Goal: Task Accomplishment & Management: Manage account settings

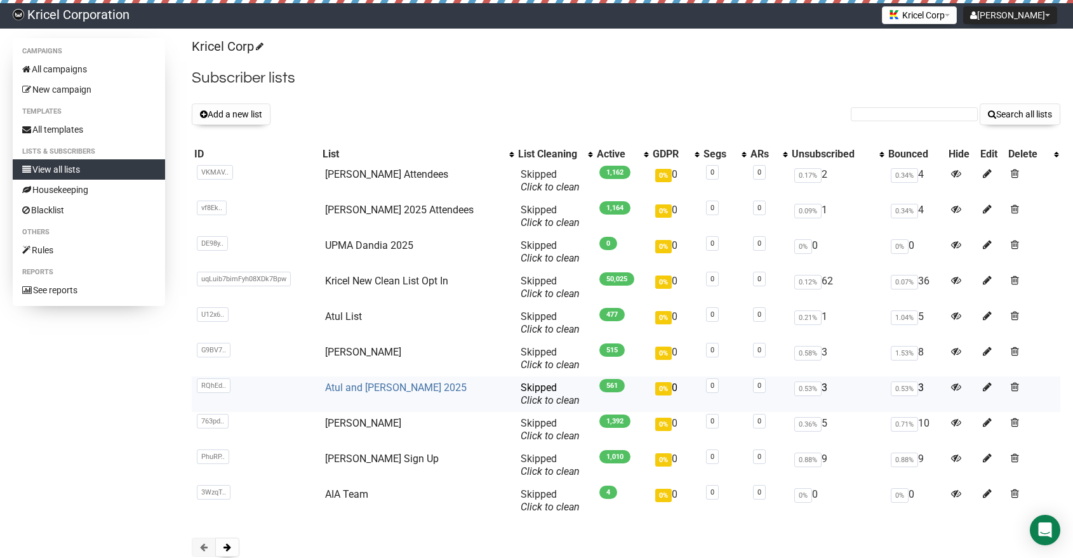
click at [392, 387] on link "Atul and [PERSON_NAME] 2025" at bounding box center [396, 388] width 142 height 12
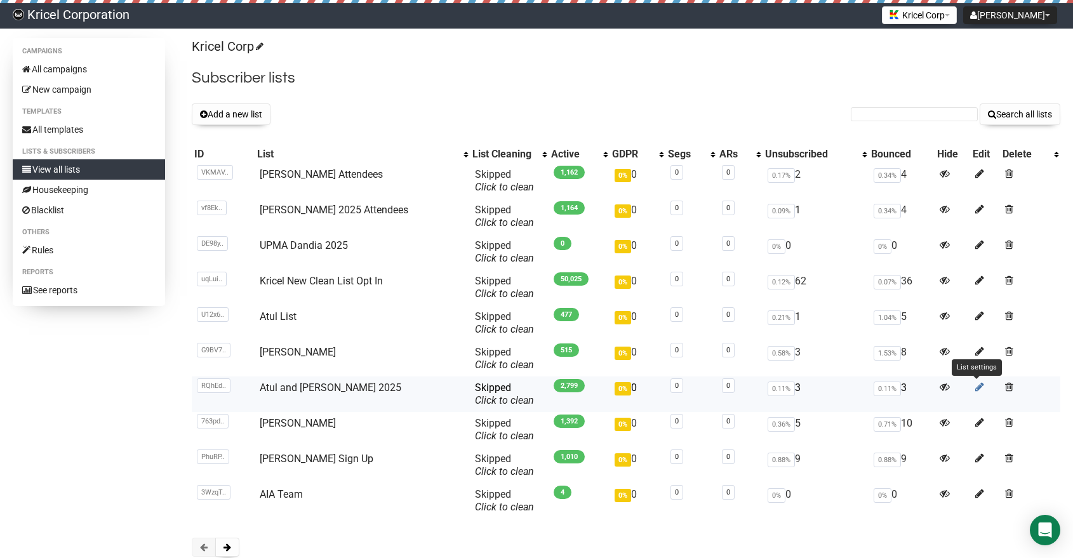
click at [975, 387] on icon at bounding box center [979, 387] width 9 height 11
click at [343, 391] on link "Atul and [PERSON_NAME] 2025" at bounding box center [331, 388] width 142 height 12
